Goal: Task Accomplishment & Management: Manage account settings

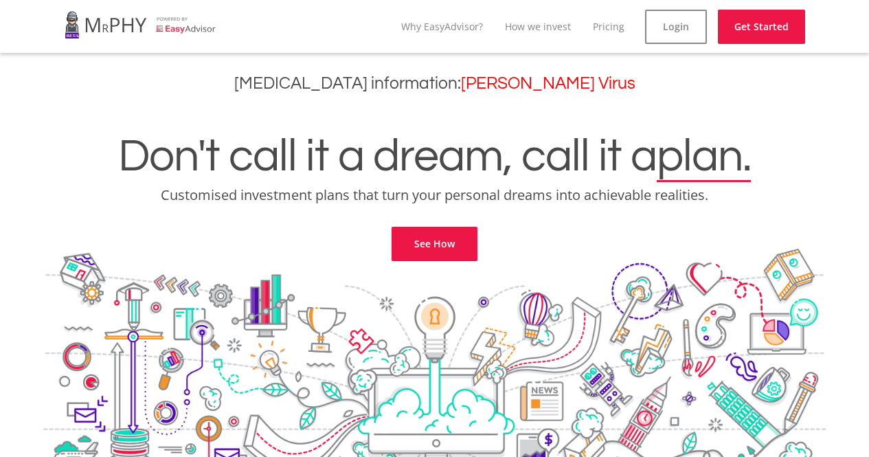
click at [672, 38] on link "Login" at bounding box center [676, 27] width 62 height 34
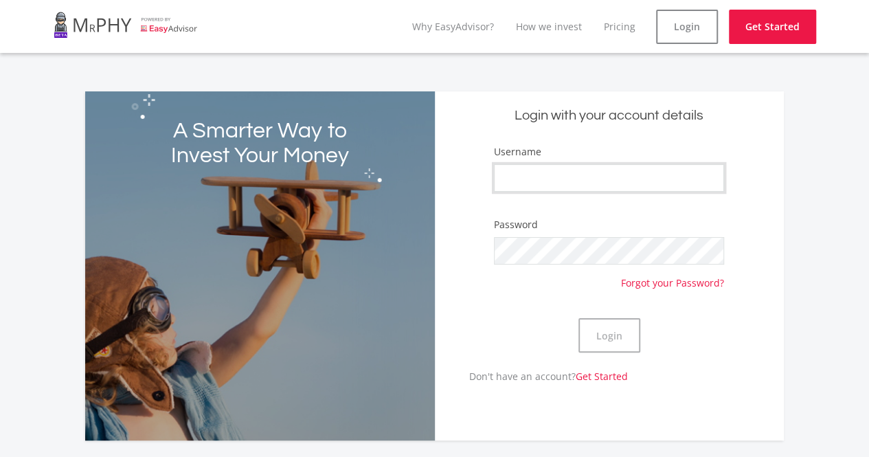
click at [578, 168] on input "Username" at bounding box center [609, 177] width 230 height 27
paste input "BhunganeMzw"
type input "BhunganeMzw"
click at [579, 318] on button "Login" at bounding box center [610, 335] width 62 height 34
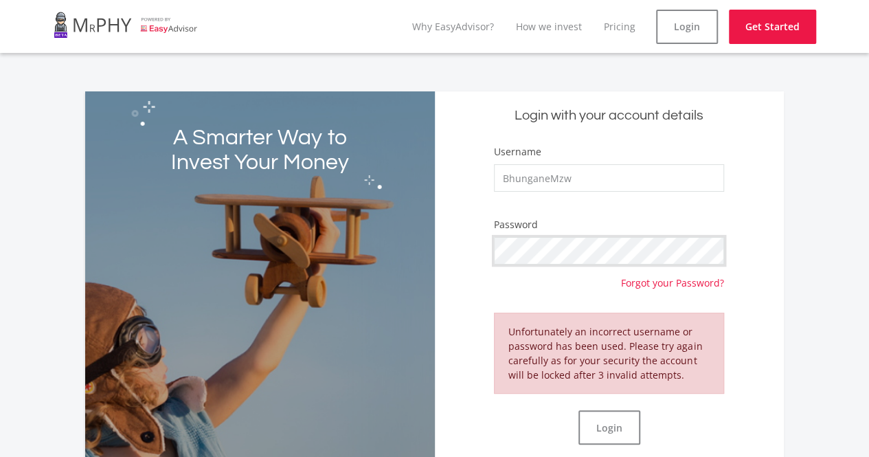
click at [449, 249] on form "Username BhunganeMzw Password Forgot your Password? Unfortunately an incorrect …" at bounding box center [609, 302] width 329 height 317
click at [579, 410] on button "Login" at bounding box center [610, 427] width 62 height 34
click at [650, 283] on link "Forgot your Password?" at bounding box center [672, 277] width 103 height 25
